Goal: Information Seeking & Learning: Learn about a topic

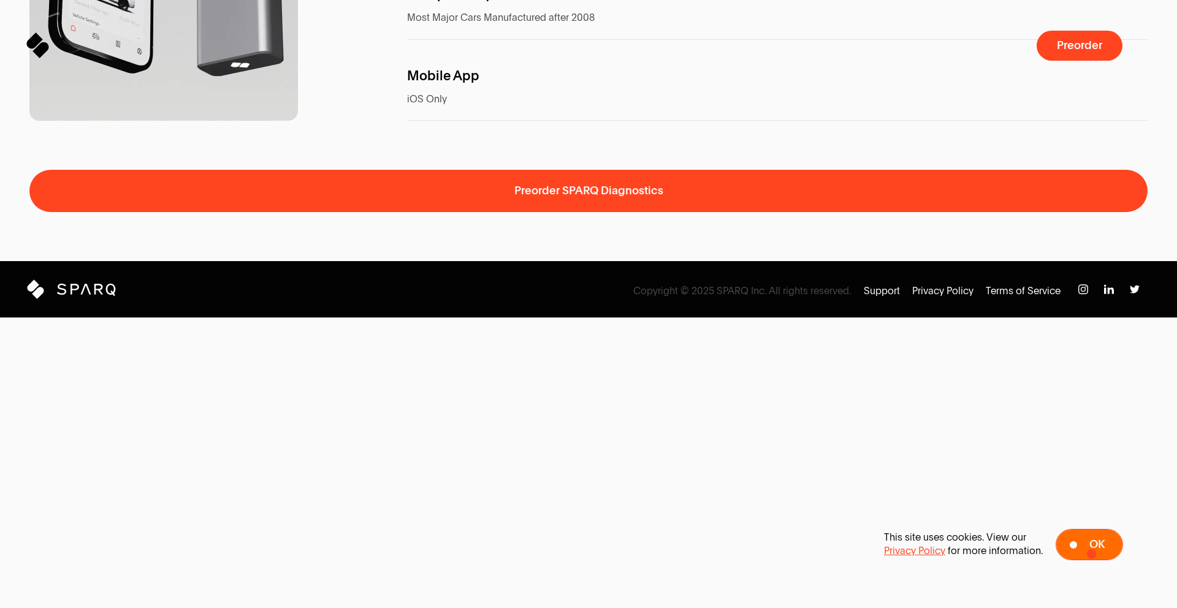
click at [1090, 553] on button "Ok" at bounding box center [1088, 544] width 67 height 31
click at [1079, 294] on img at bounding box center [1083, 289] width 10 height 10
click at [1106, 294] on img at bounding box center [1109, 289] width 10 height 10
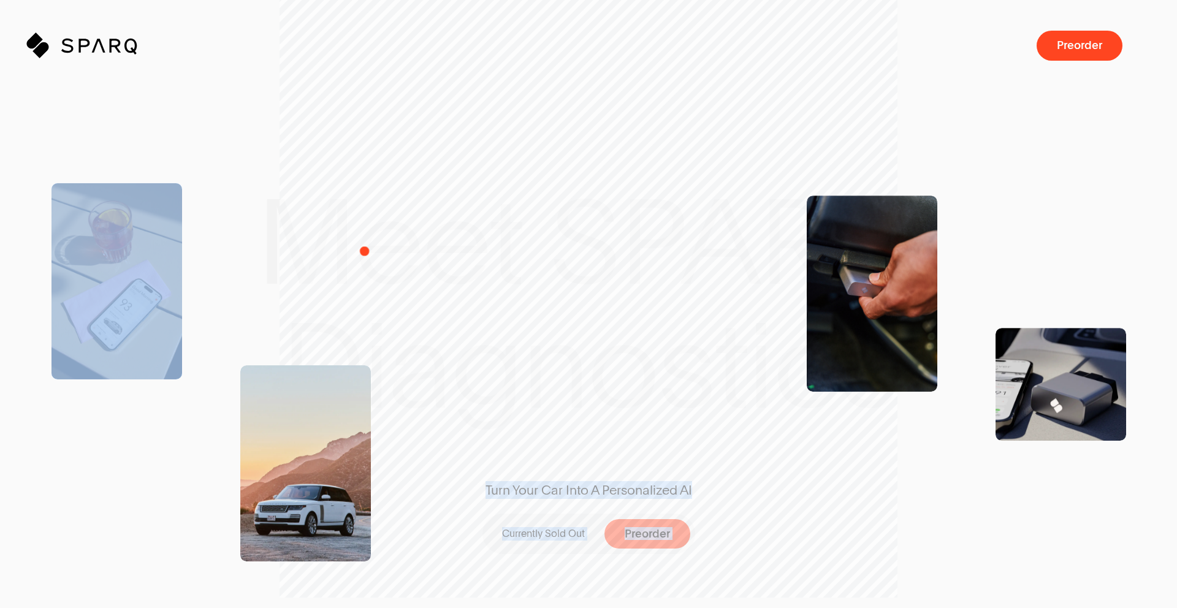
drag, startPoint x: 587, startPoint y: 263, endPoint x: 352, endPoint y: 250, distance: 235.1
click at [352, 250] on div "Meet SPARQ Diagnostics Turn Your Car Into A Personalized AI Currently Sold Out …" at bounding box center [588, 558] width 1177 height 1117
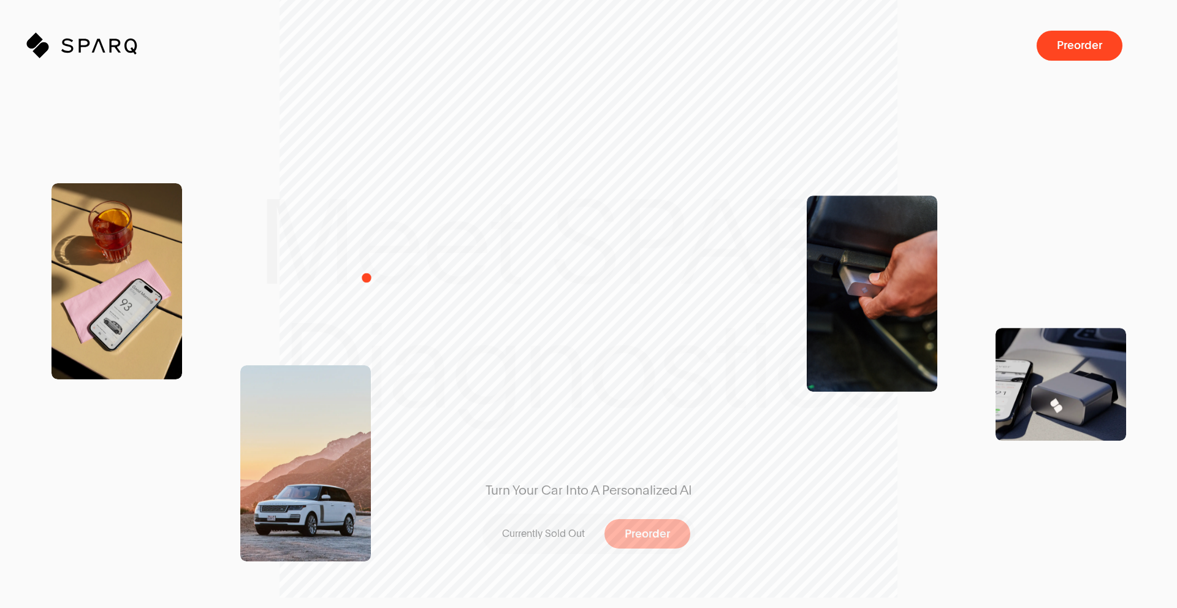
click at [368, 276] on span at bounding box center [305, 252] width 131 height 227
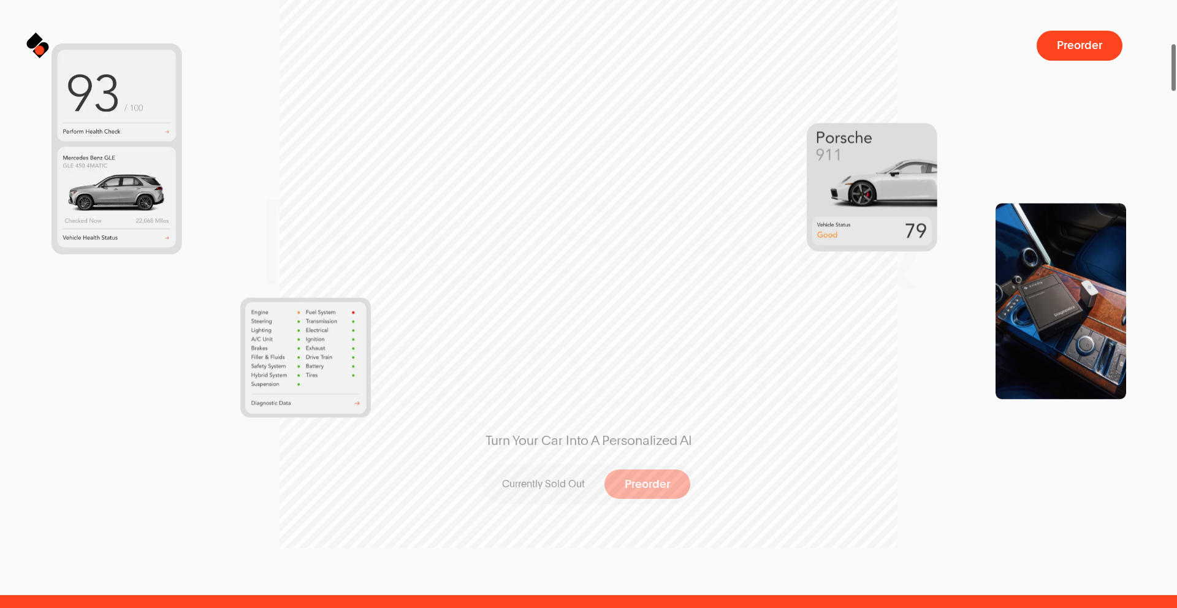
click at [39, 48] on icon at bounding box center [44, 47] width 14 height 14
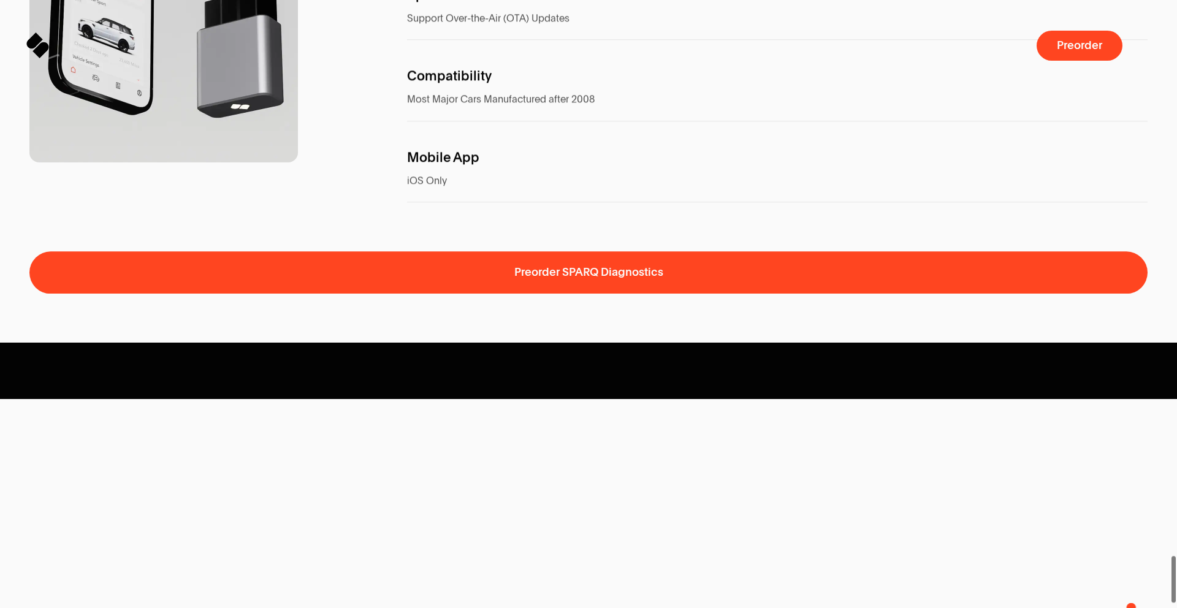
drag, startPoint x: 1171, startPoint y: 75, endPoint x: 1119, endPoint y: 594, distance: 521.1
click at [1131, 0] on body "Sparq Keeps You Moving ® Meet SPARQ Diagnostics 0% Sparq Preorder Meet SPARQ Di…" at bounding box center [588, 0] width 1177 height 0
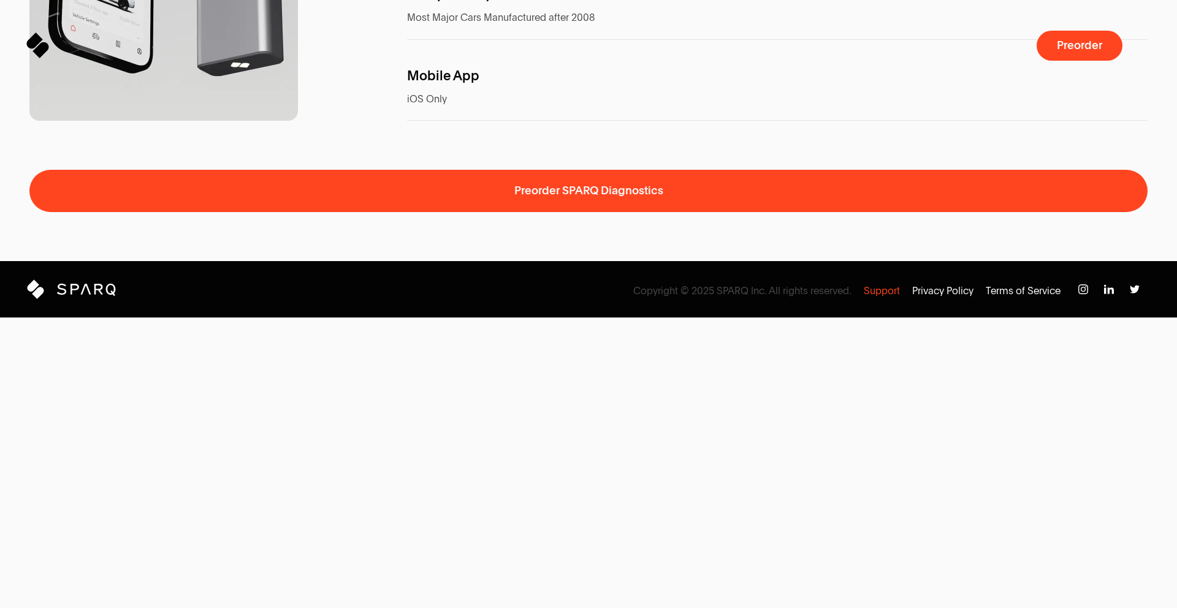
click at [890, 298] on p "Support" at bounding box center [882, 290] width 36 height 13
